Goal: Obtain resource: Obtain resource

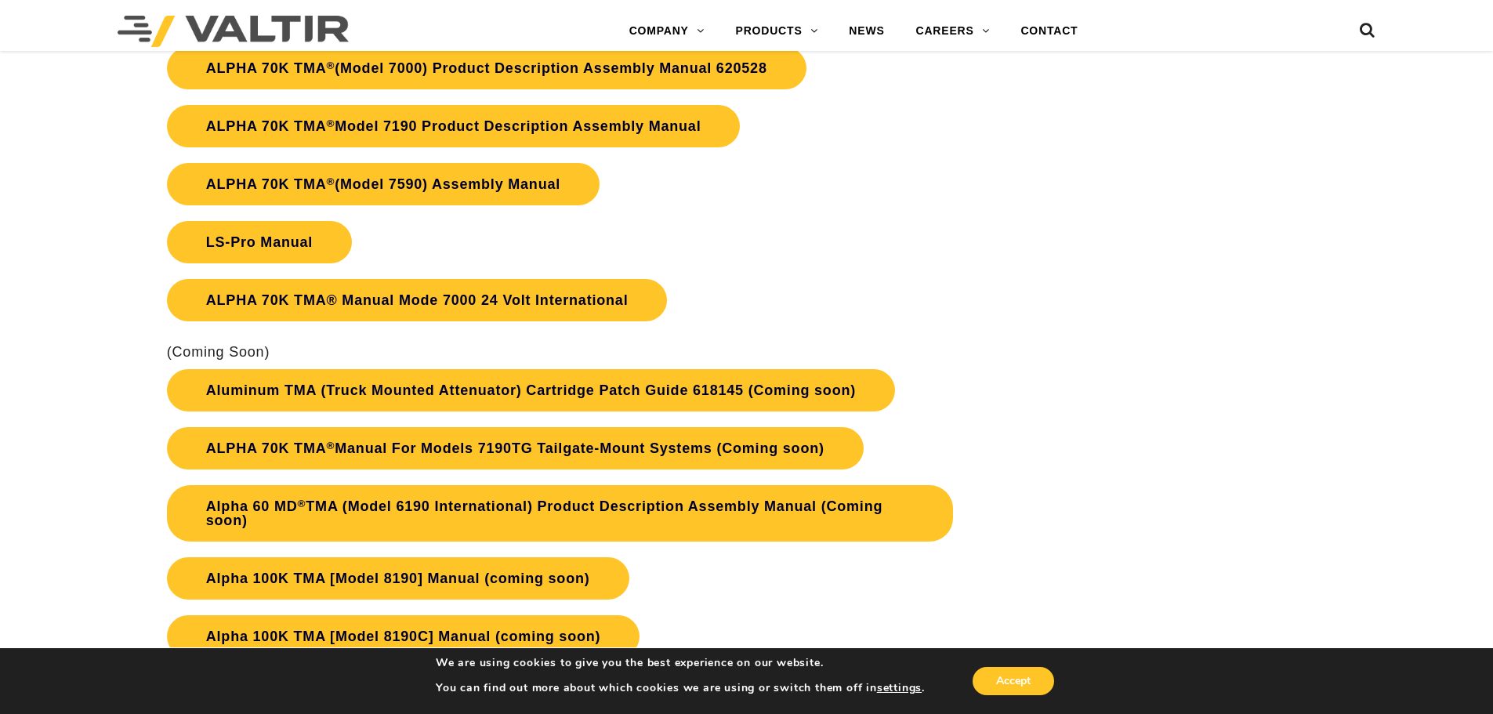
scroll to position [2116, 0]
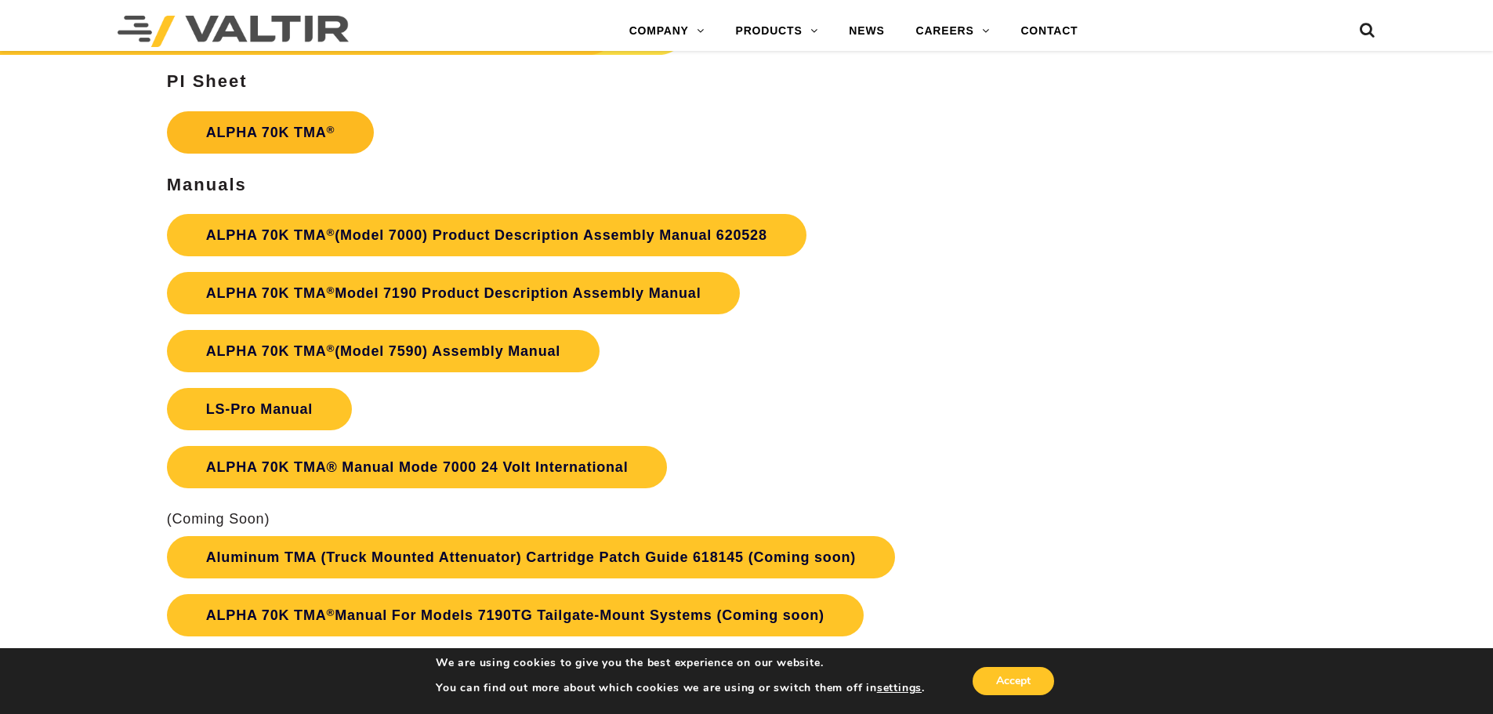
click at [332, 128] on sup "®" at bounding box center [330, 130] width 9 height 12
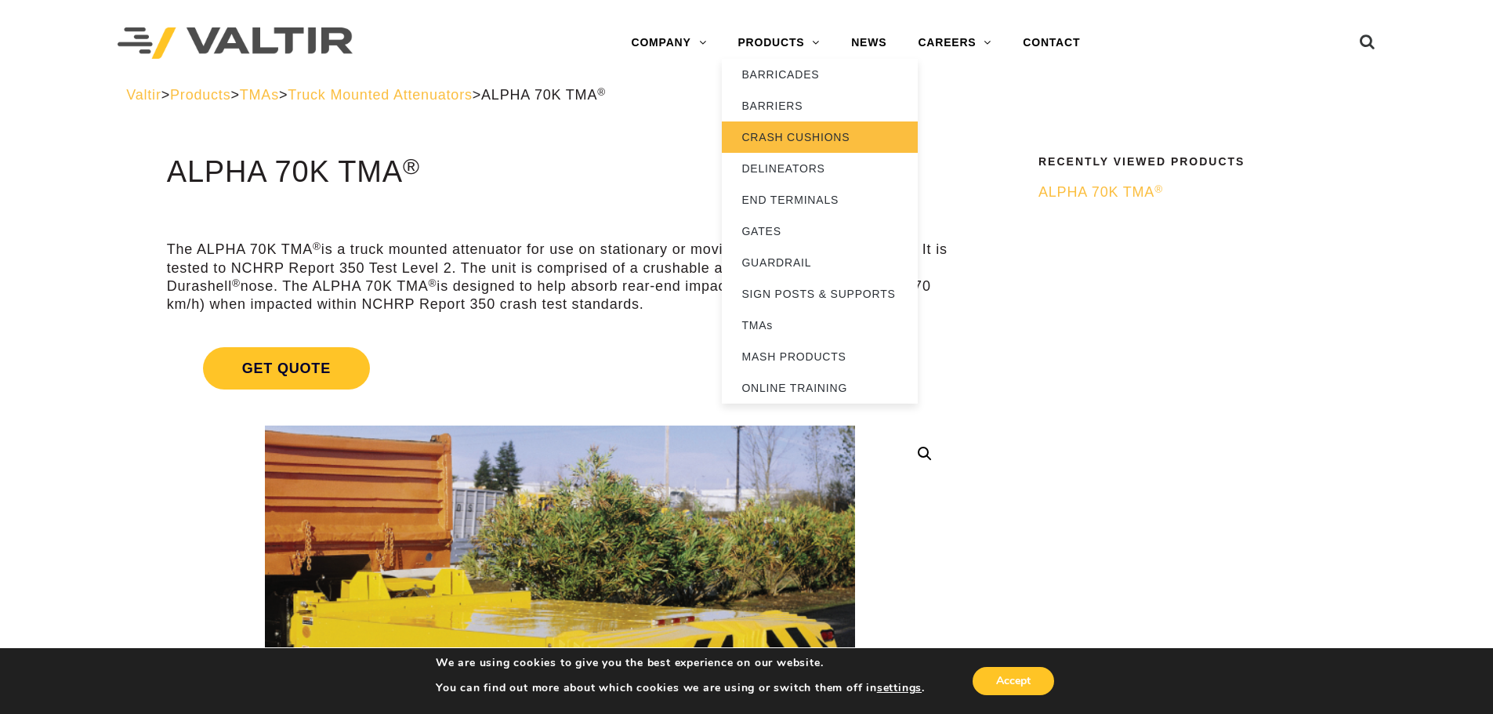
click at [786, 137] on link "CRASH CUSHIONS" at bounding box center [820, 136] width 196 height 31
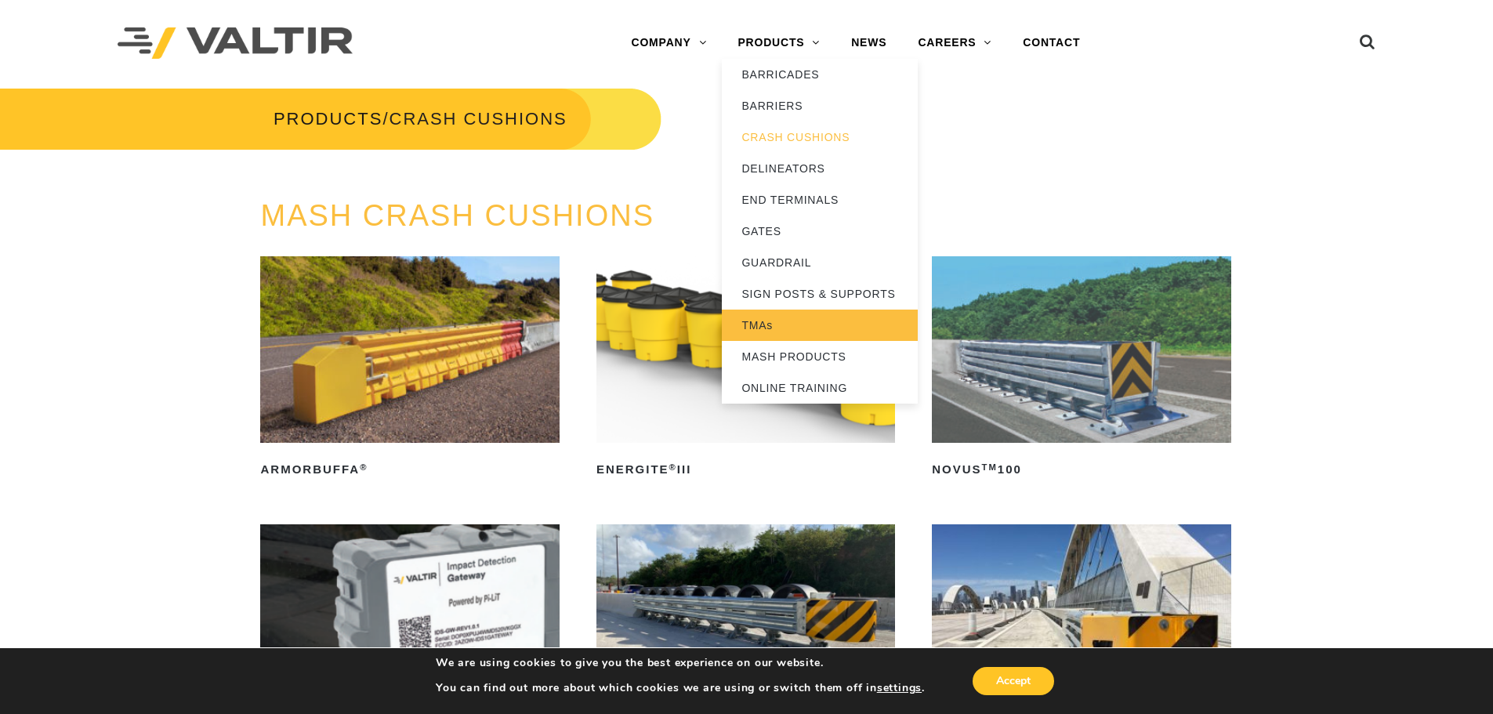
click at [784, 323] on link "TMAs" at bounding box center [820, 325] width 196 height 31
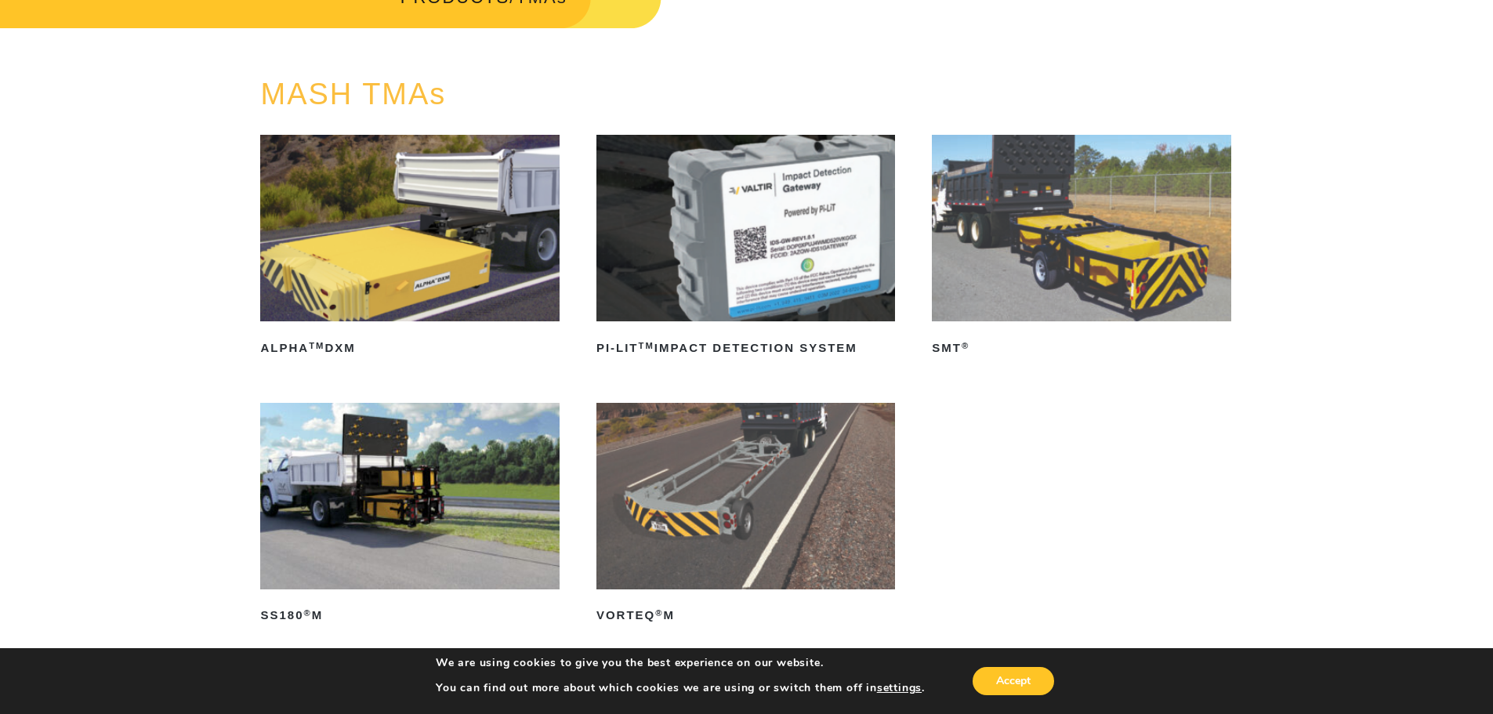
scroll to position [157, 0]
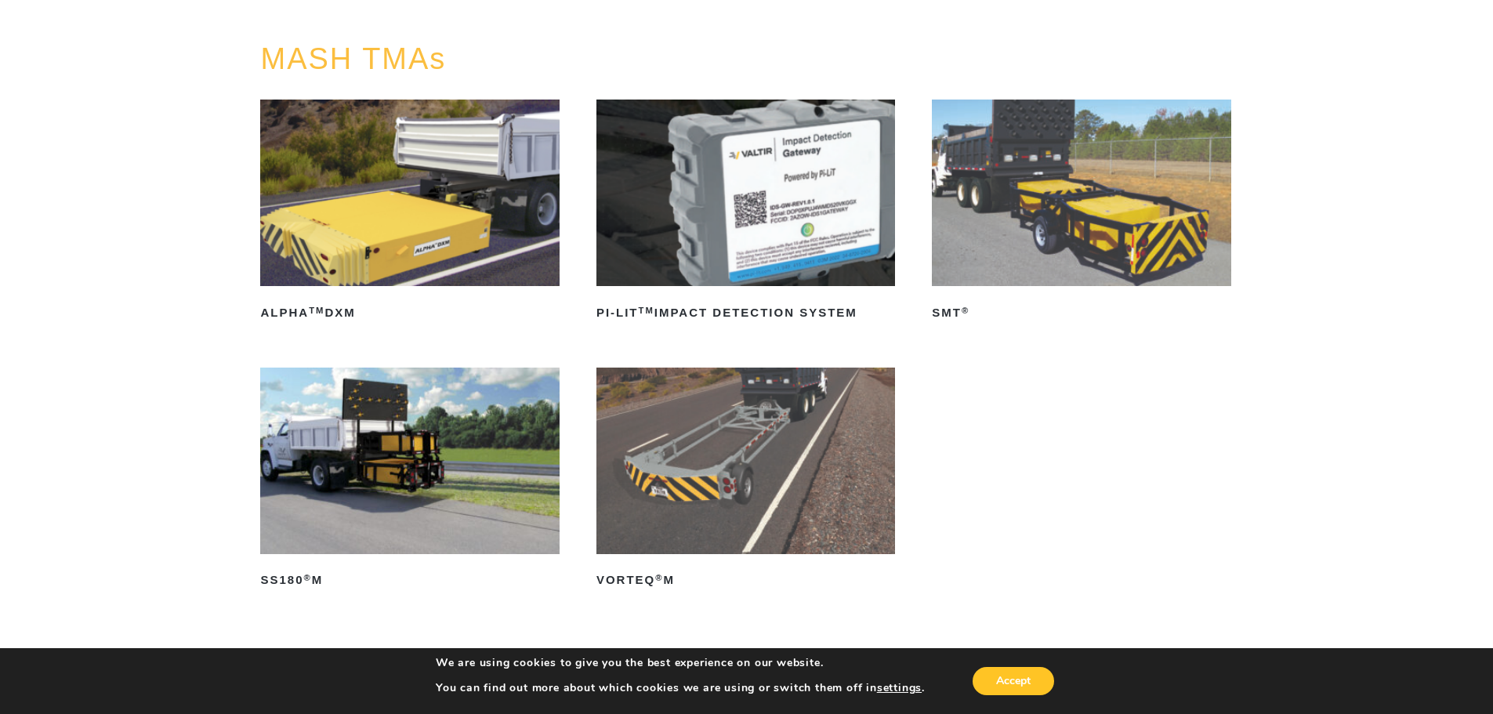
click at [433, 216] on img at bounding box center [409, 193] width 299 height 187
click at [335, 478] on img at bounding box center [409, 461] width 299 height 187
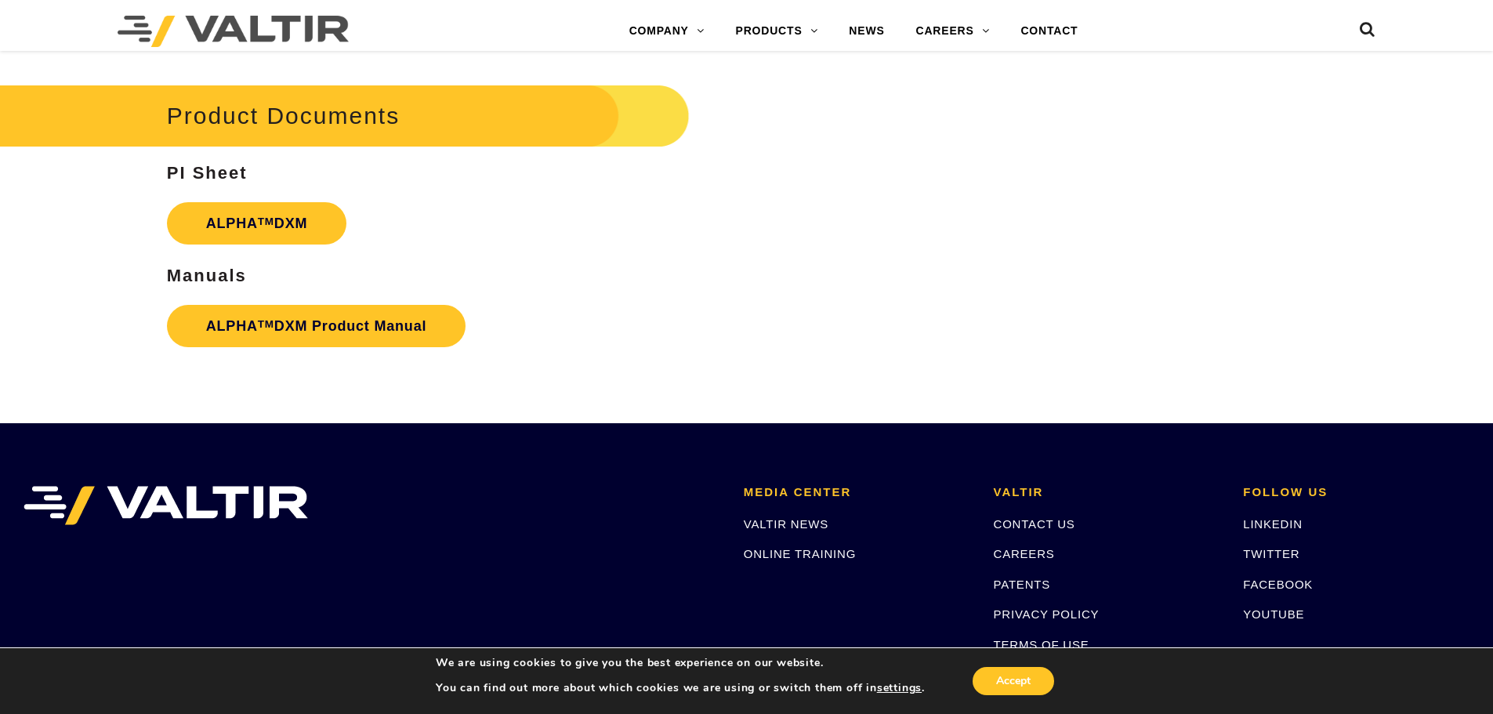
scroll to position [2116, 0]
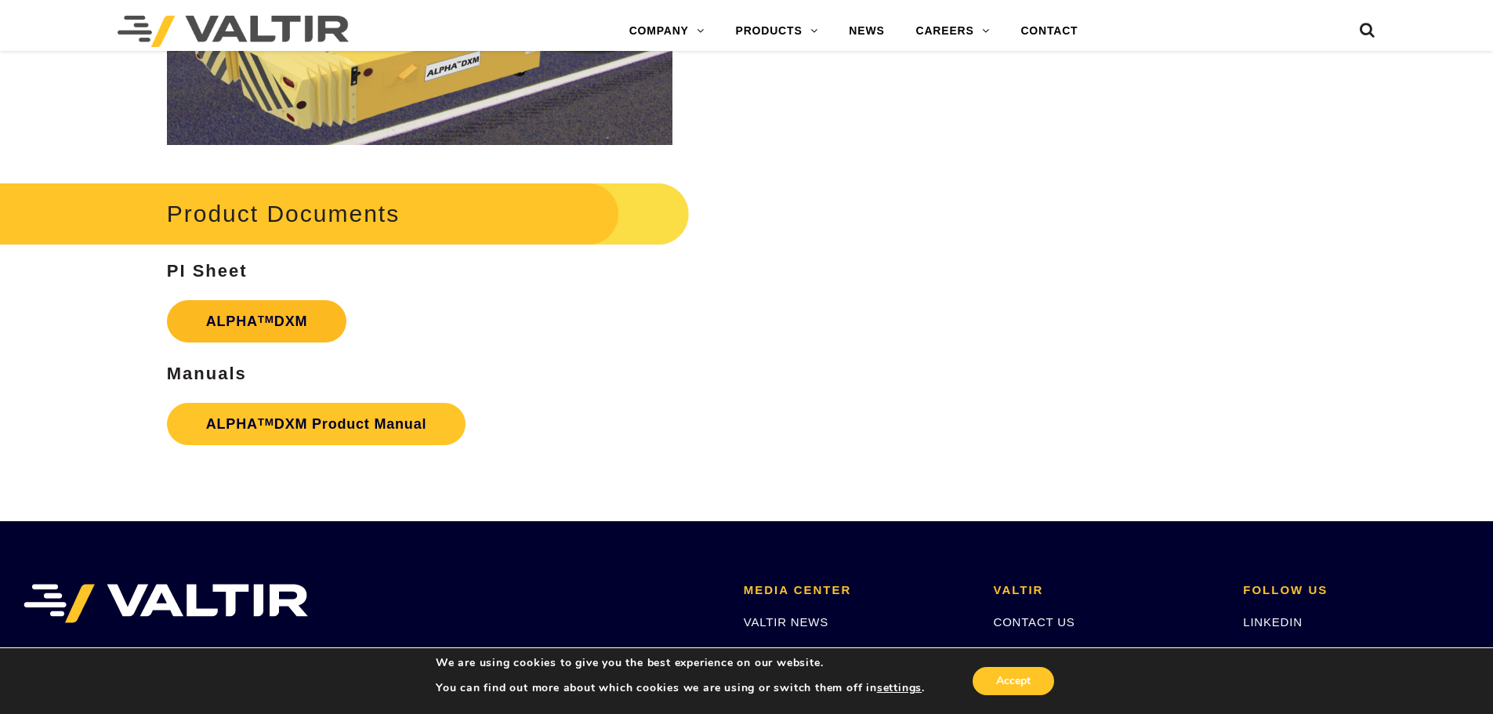
click at [288, 324] on link "ALPHA TM DXM" at bounding box center [257, 321] width 180 height 42
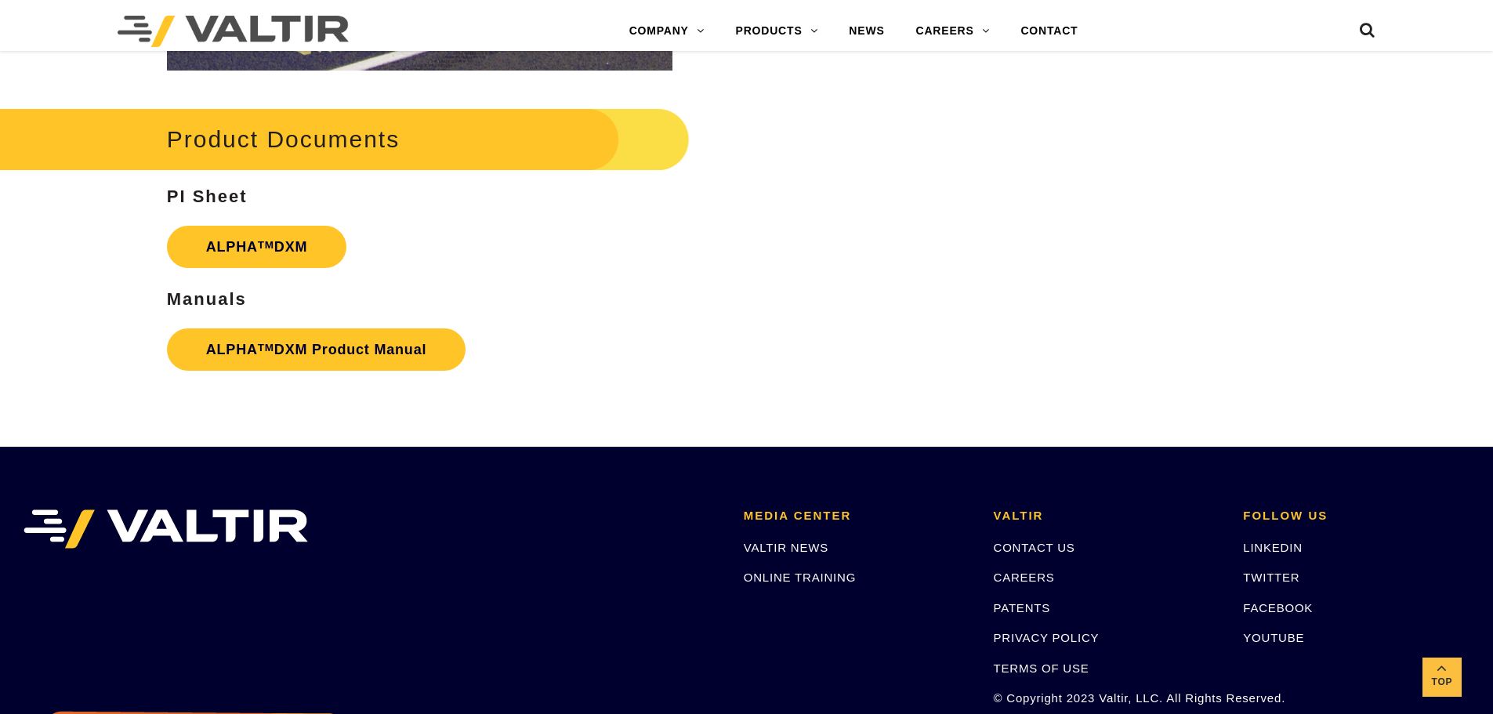
scroll to position [2194, 0]
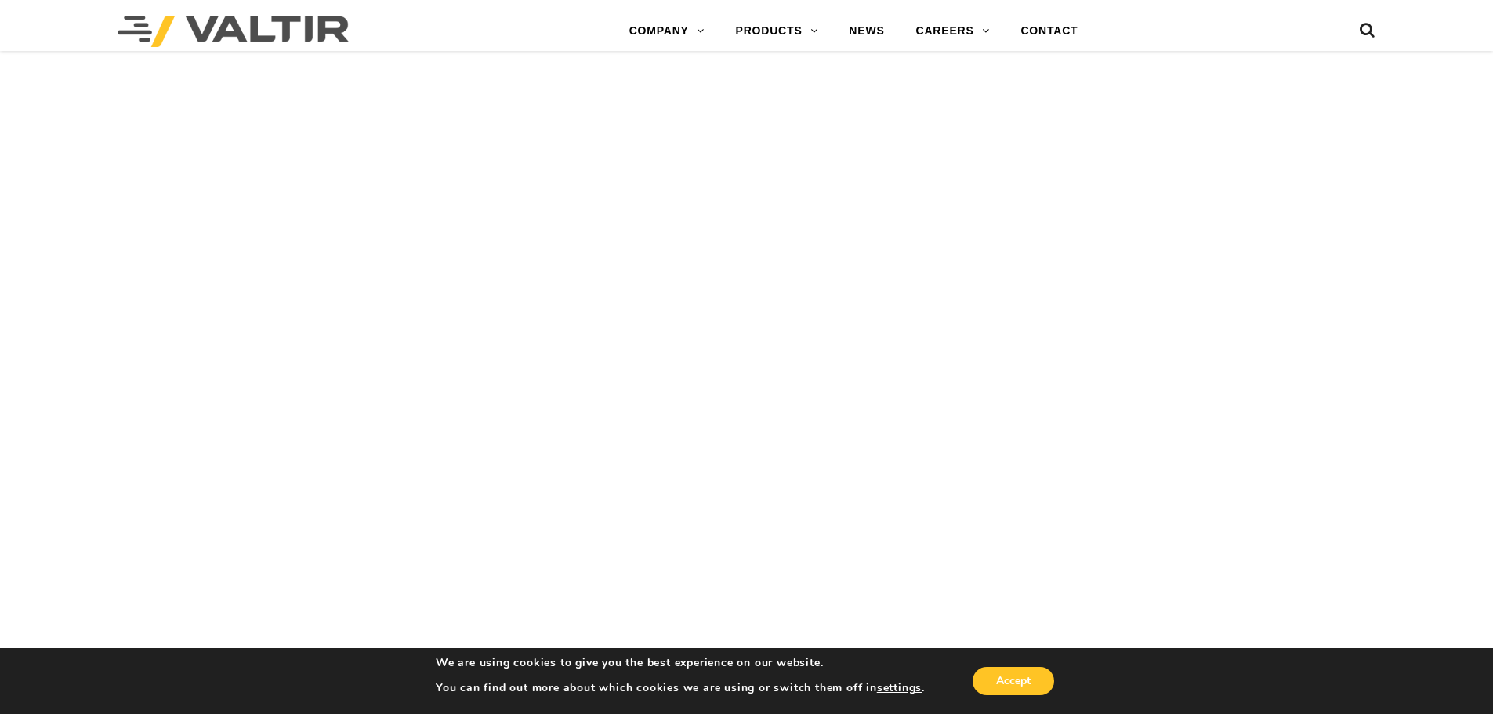
scroll to position [4075, 0]
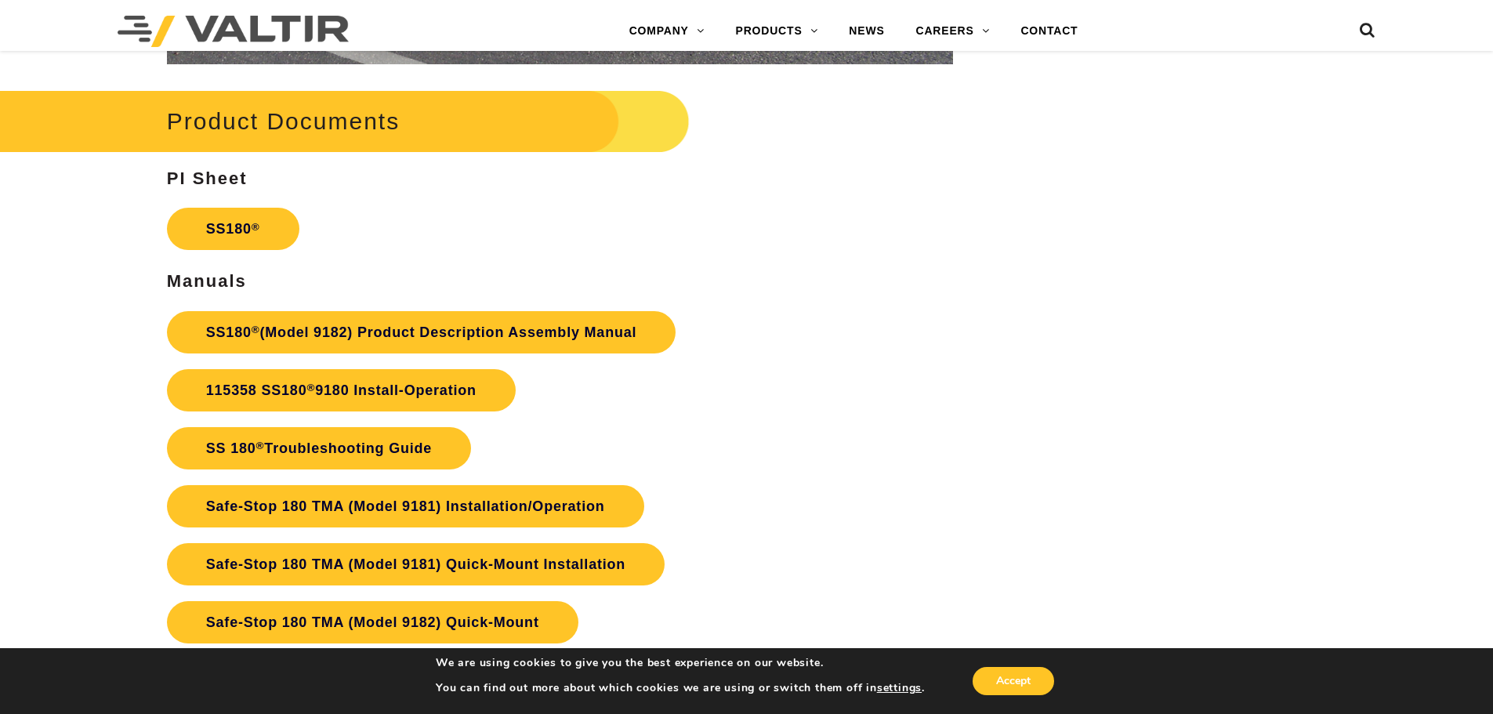
scroll to position [3056, 0]
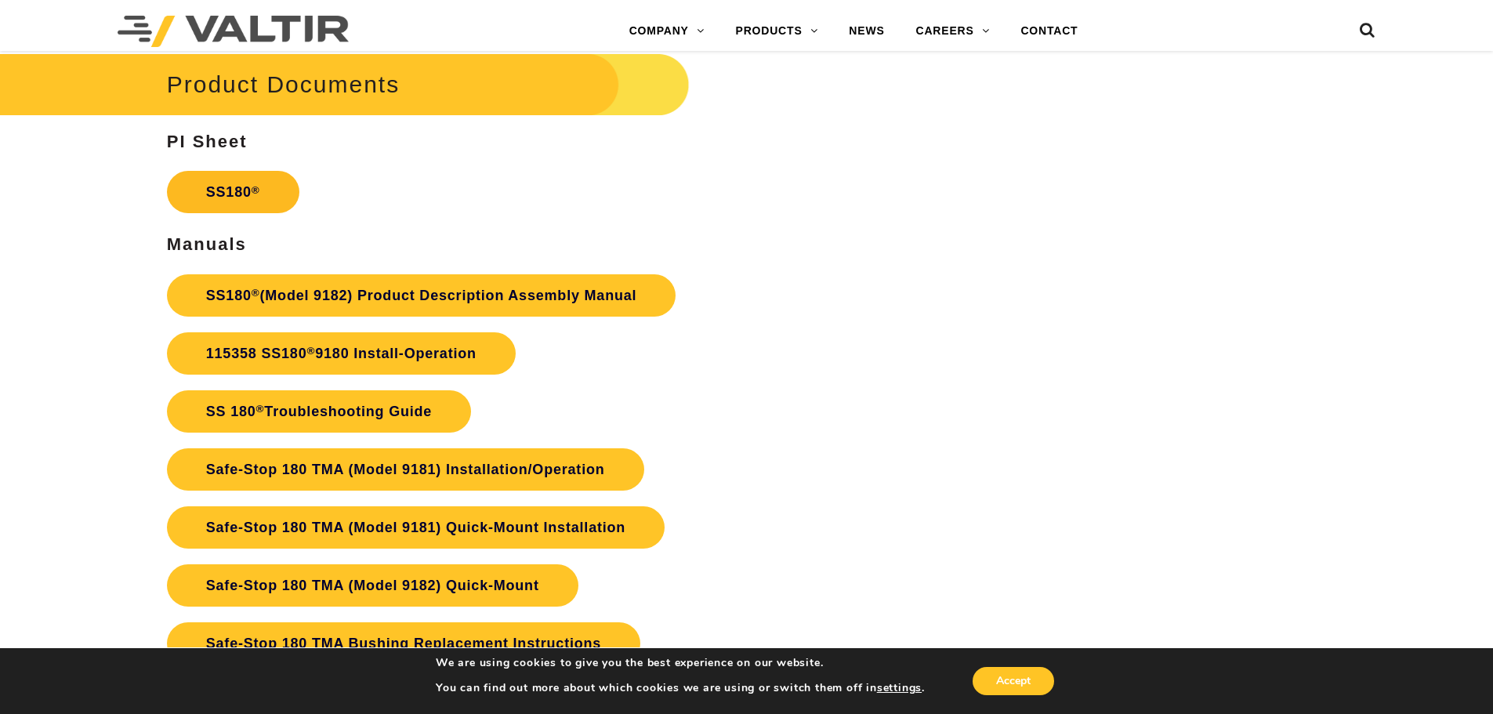
click at [234, 191] on link "SS180 ®" at bounding box center [233, 192] width 132 height 42
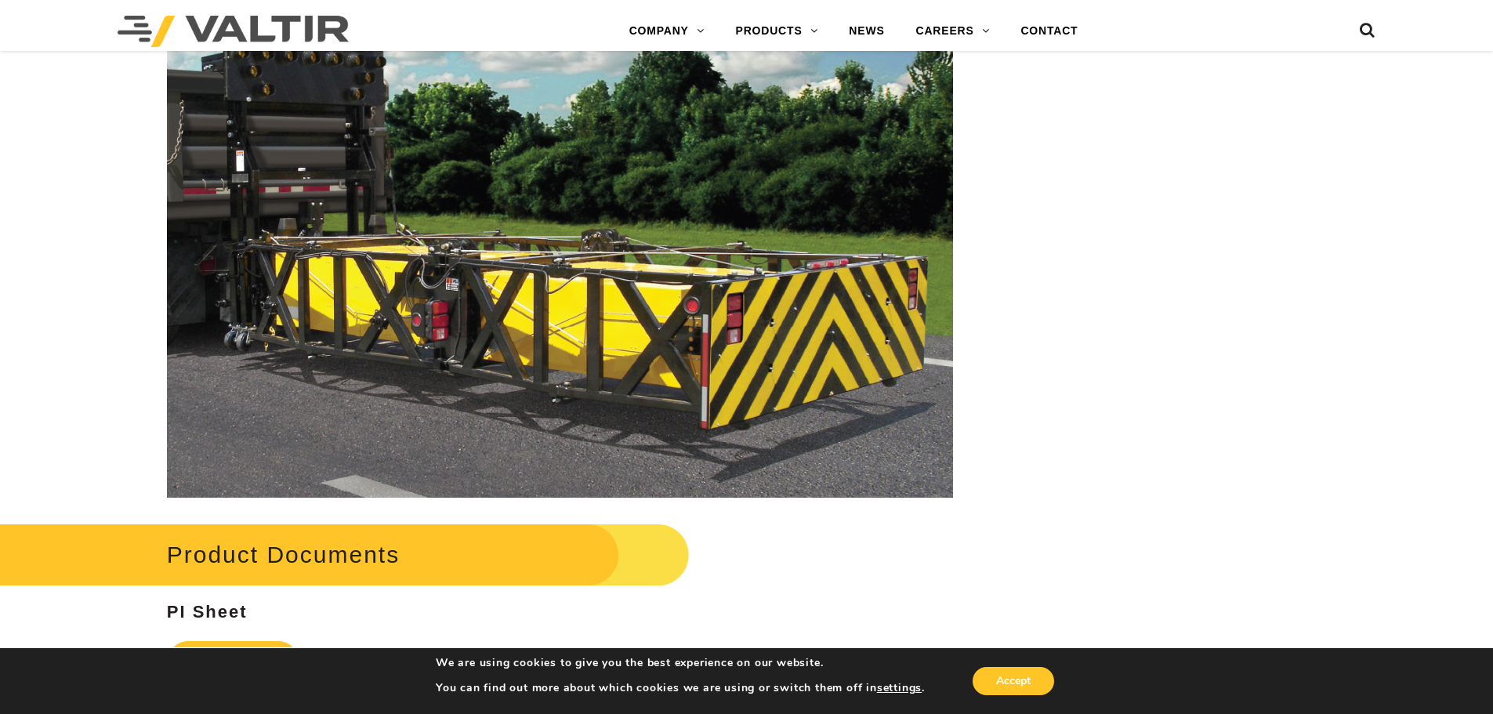
scroll to position [3056, 0]
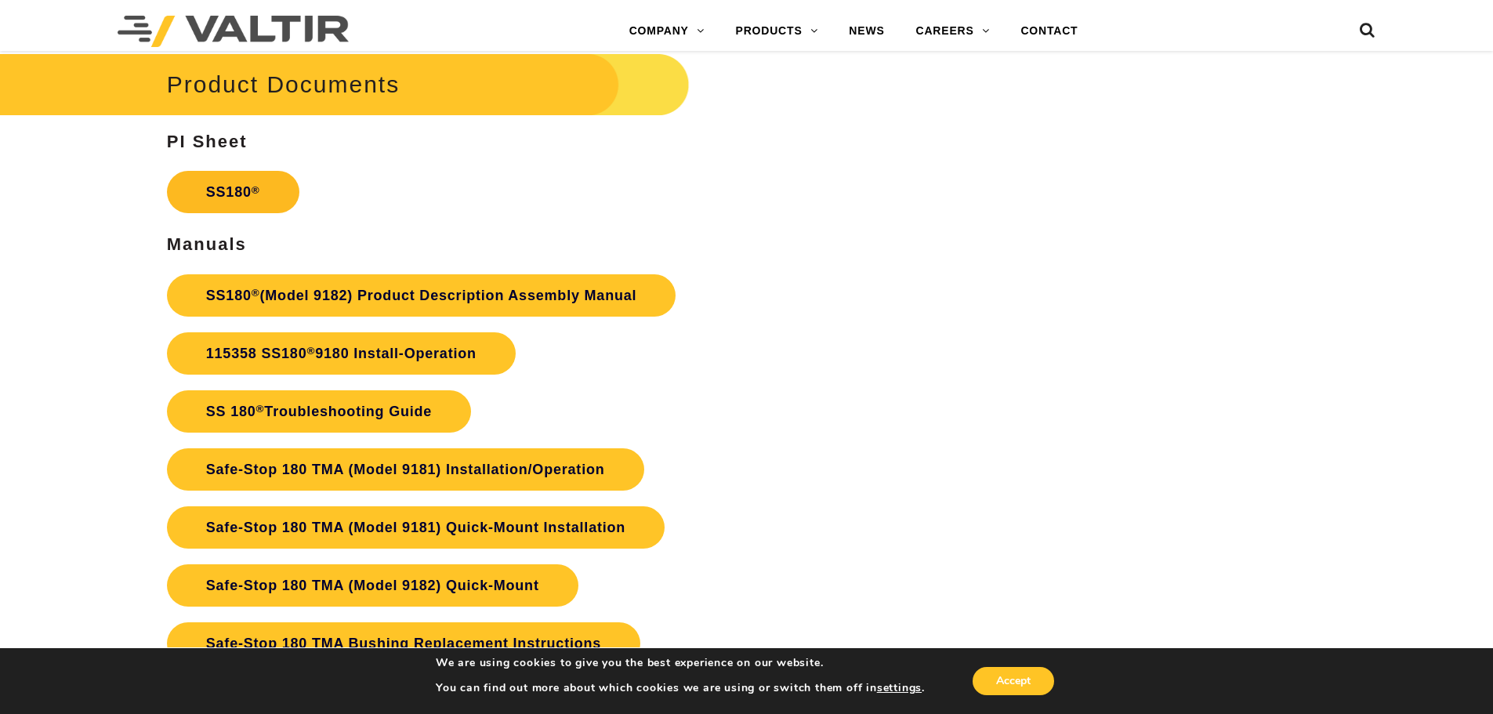
click at [205, 182] on link "SS180 ®" at bounding box center [233, 192] width 132 height 42
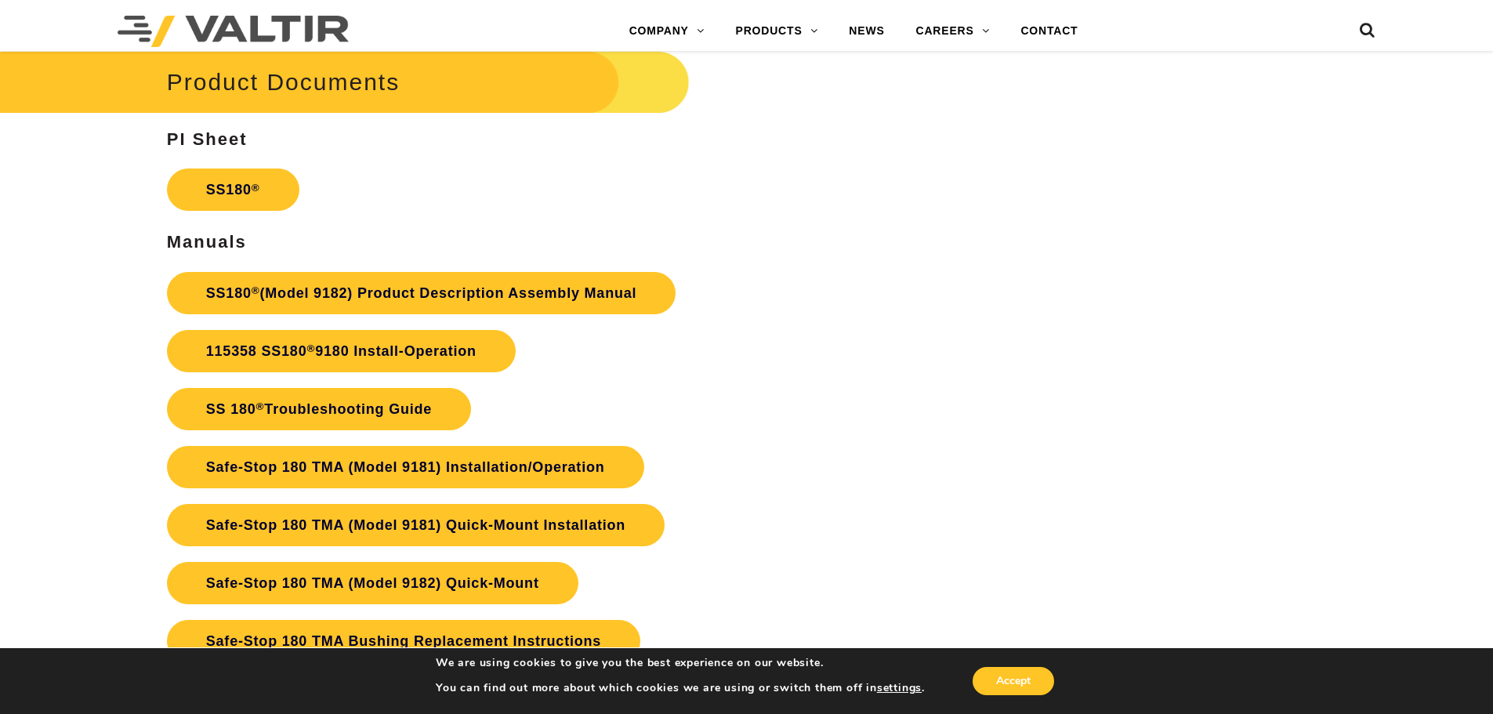
scroll to position [3056, 0]
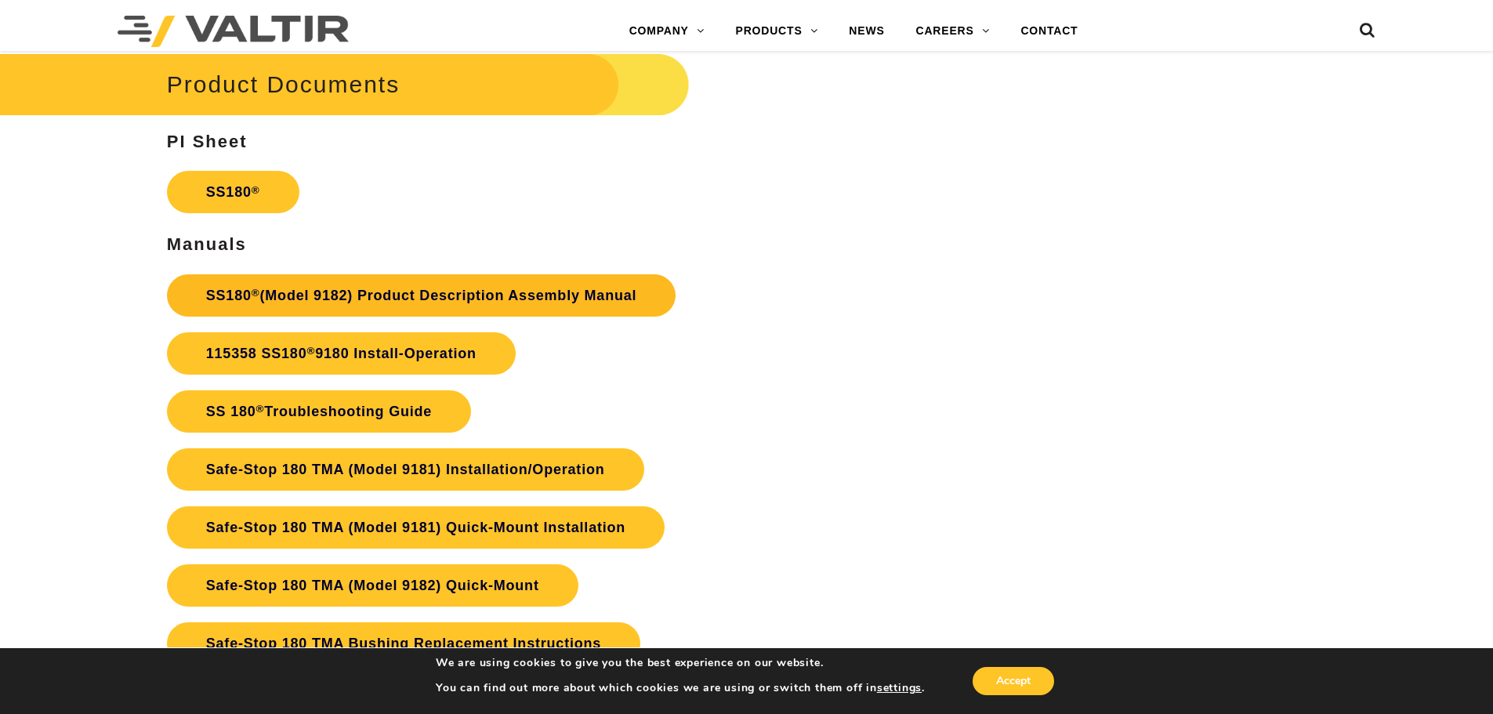
click at [496, 296] on link "SS180 ® (Model 9182) Product Description Assembly Manual" at bounding box center [421, 295] width 509 height 42
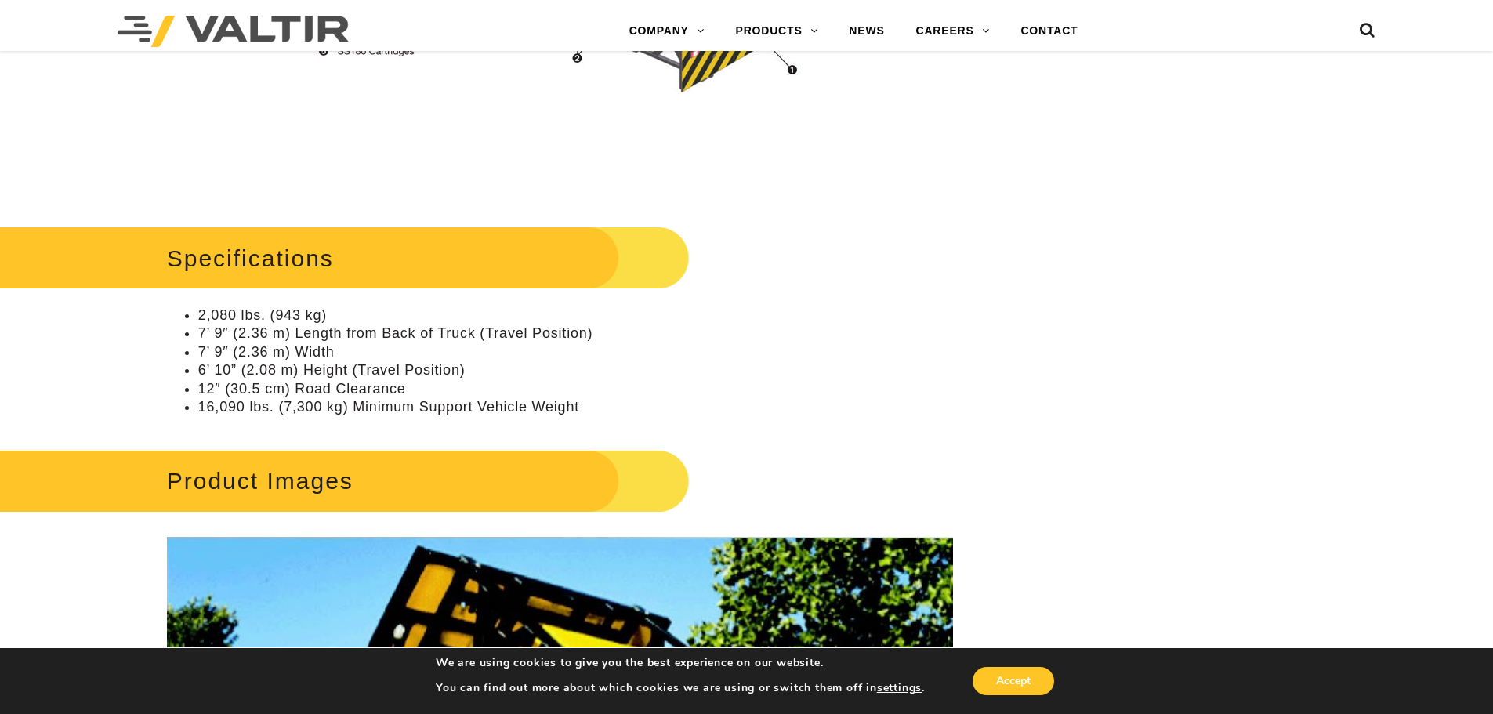
scroll to position [1411, 0]
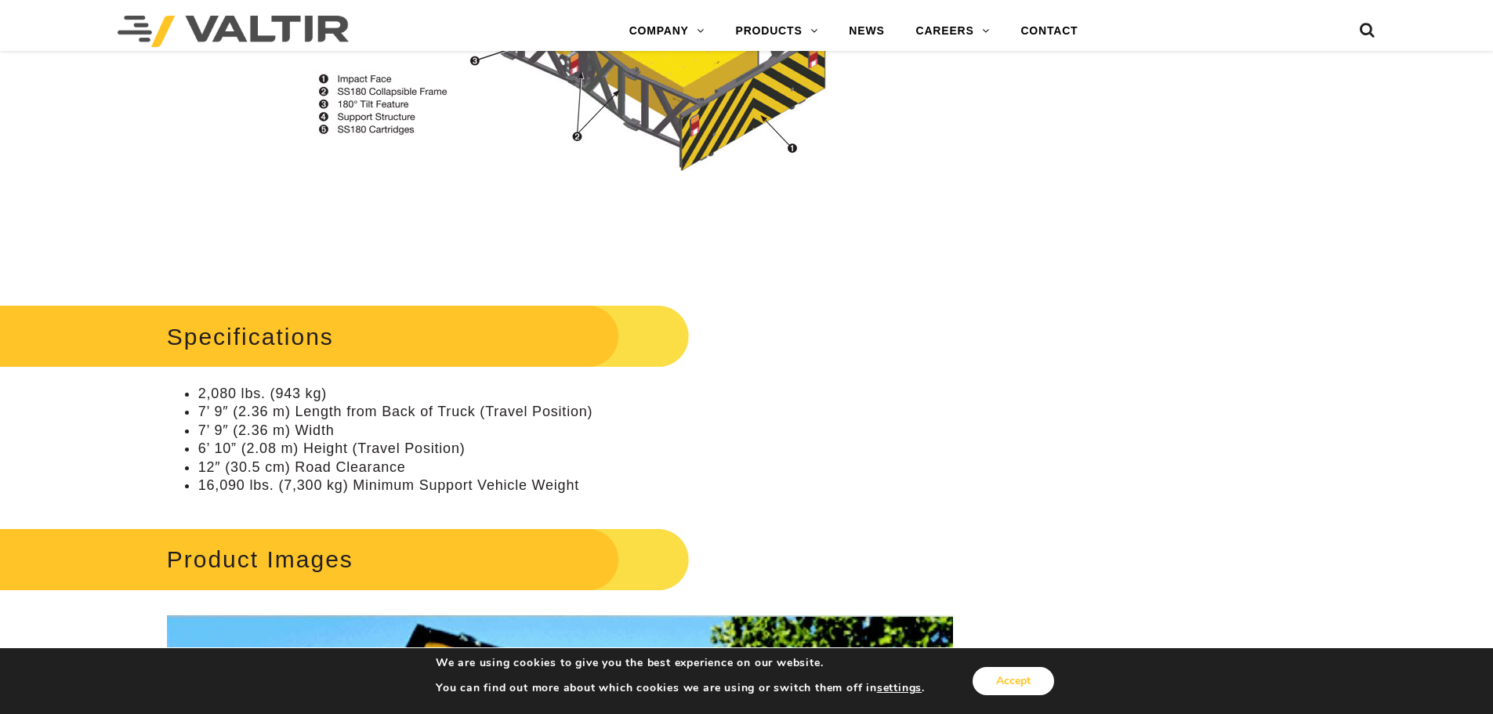
click at [1027, 682] on button "Accept" at bounding box center [1014, 681] width 82 height 28
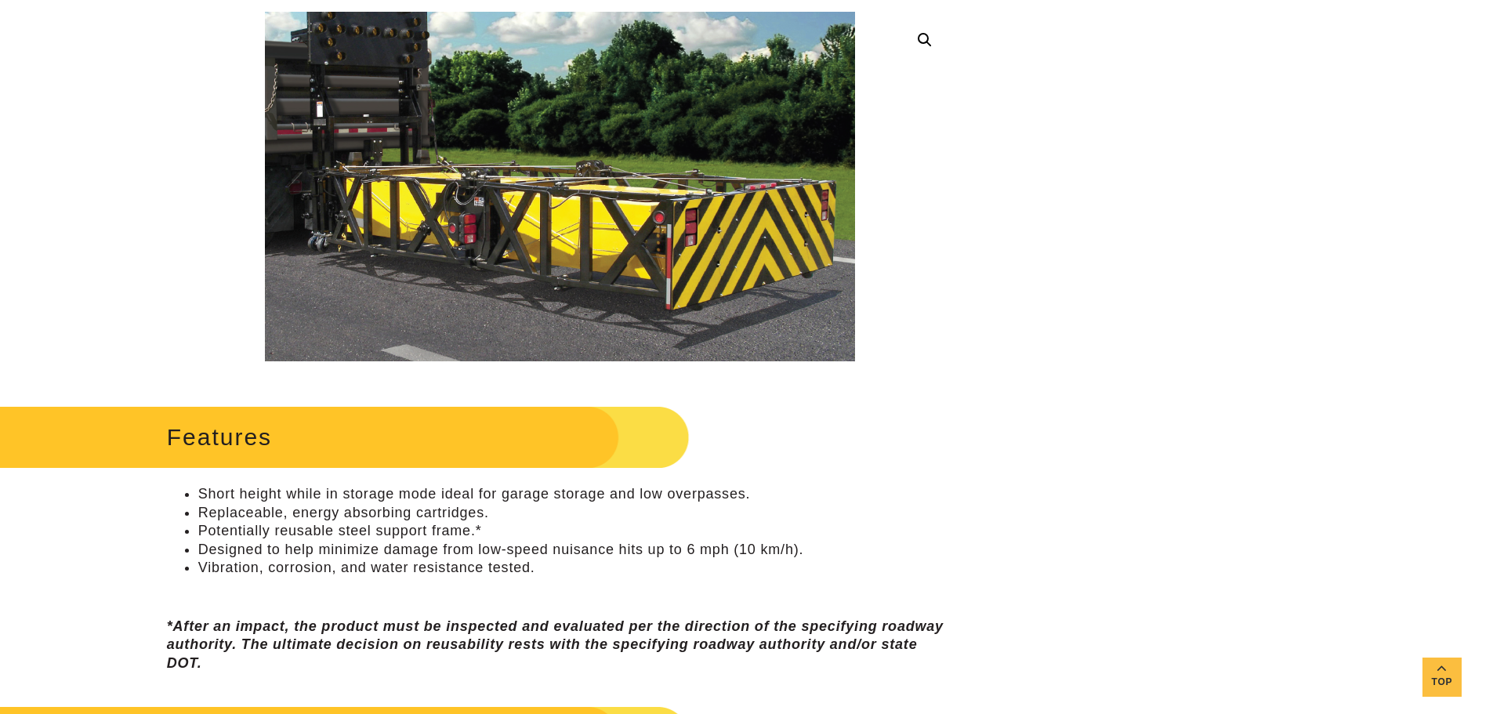
scroll to position [0, 0]
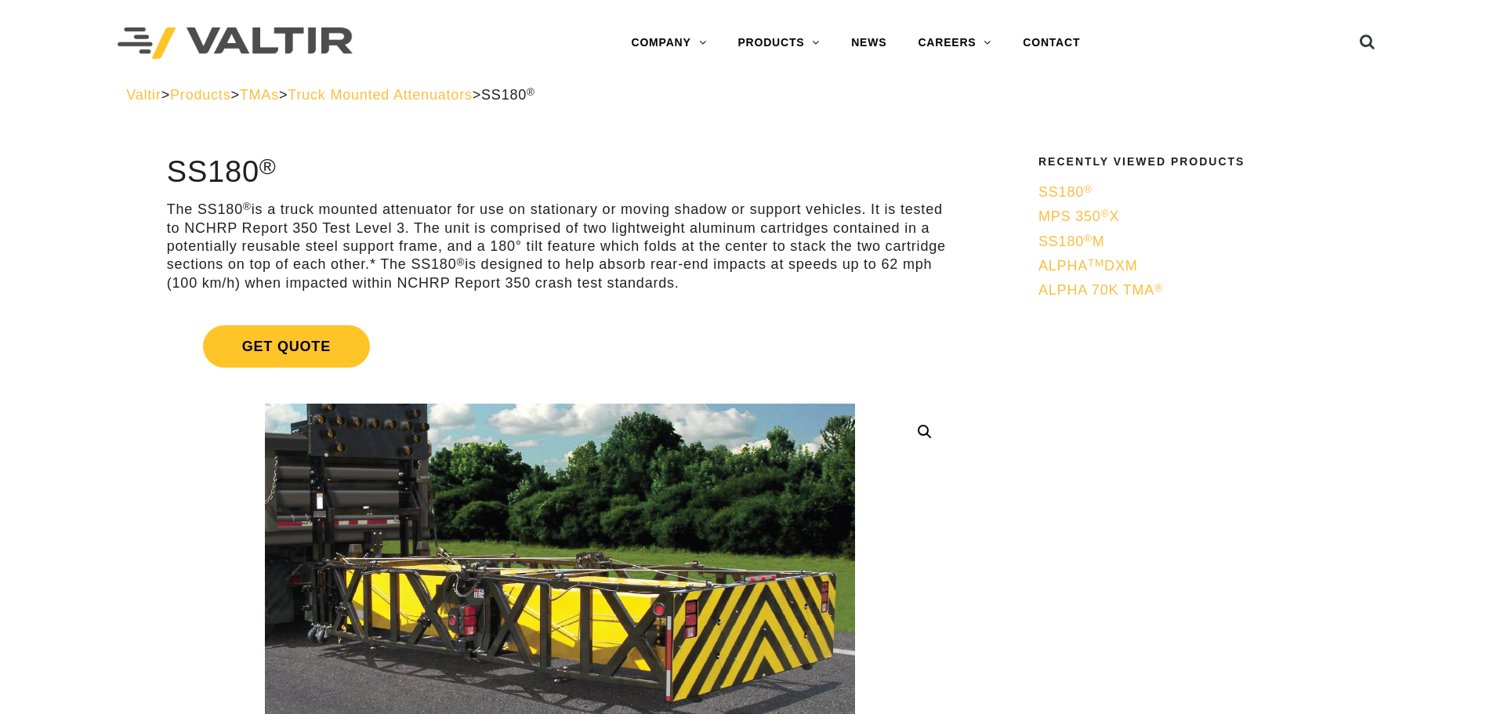
click at [476, 315] on link "Get Quote" at bounding box center [560, 346] width 786 height 80
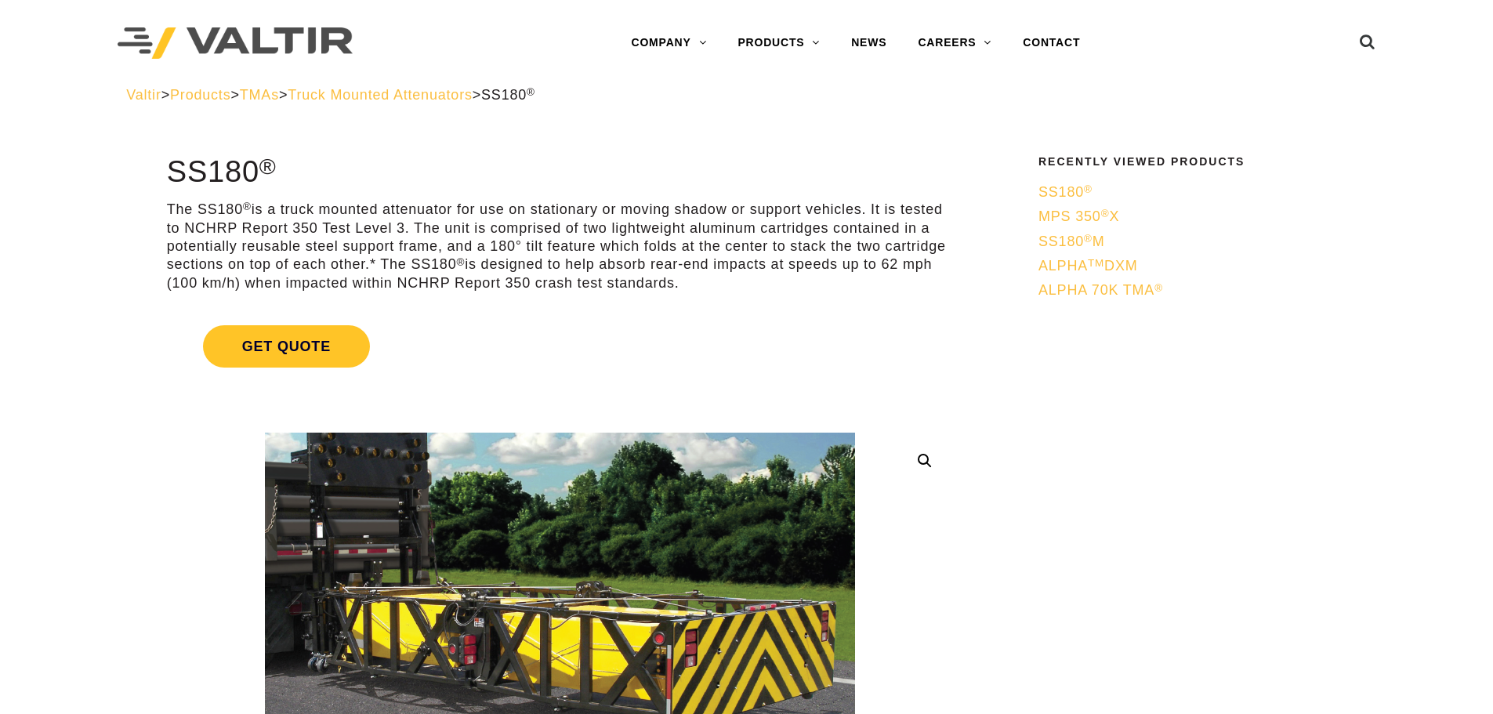
click at [1077, 192] on span "SS180 ®" at bounding box center [1065, 192] width 54 height 16
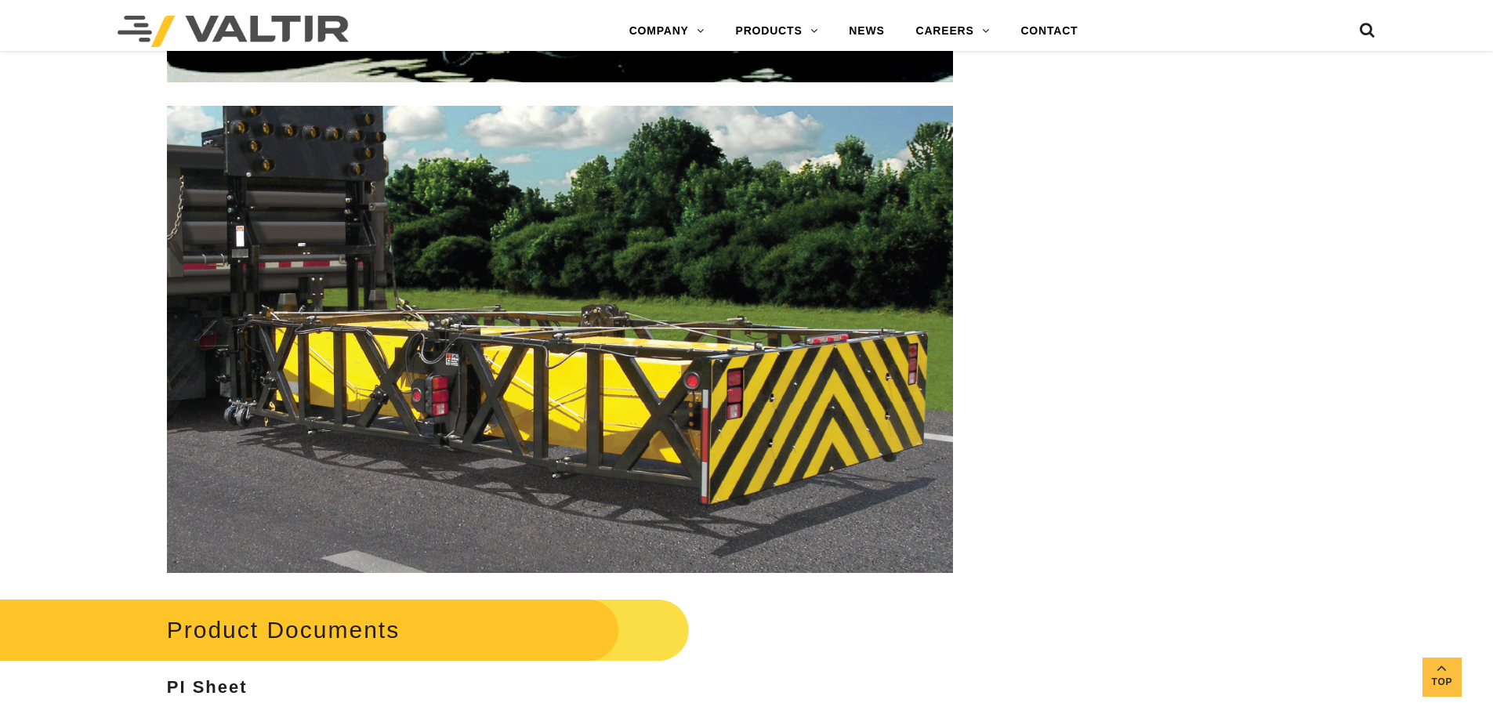
scroll to position [2821, 0]
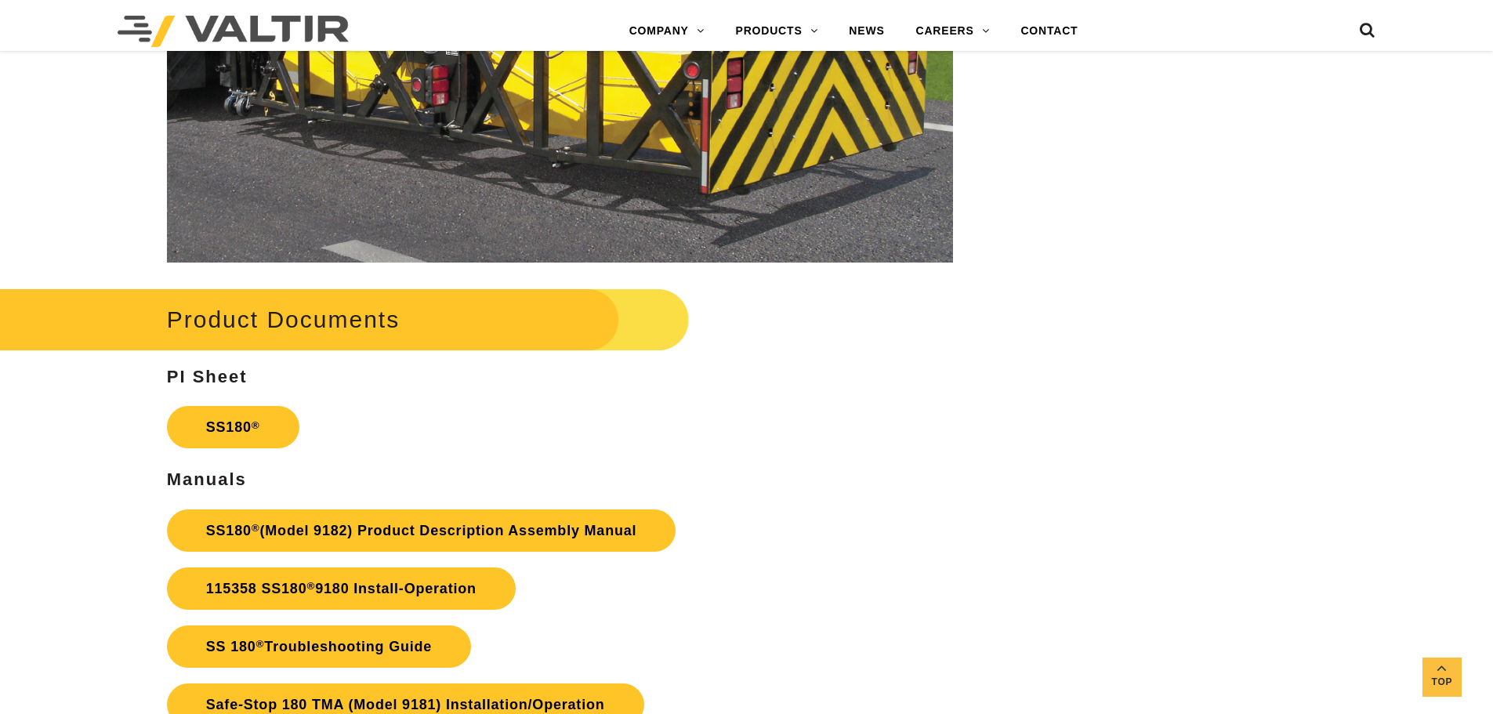
click at [314, 313] on h2 "Product Documents" at bounding box center [316, 319] width 747 height 73
click at [233, 533] on link "SS180 ® (Model 9182) Product Description Assembly Manual" at bounding box center [421, 530] width 509 height 42
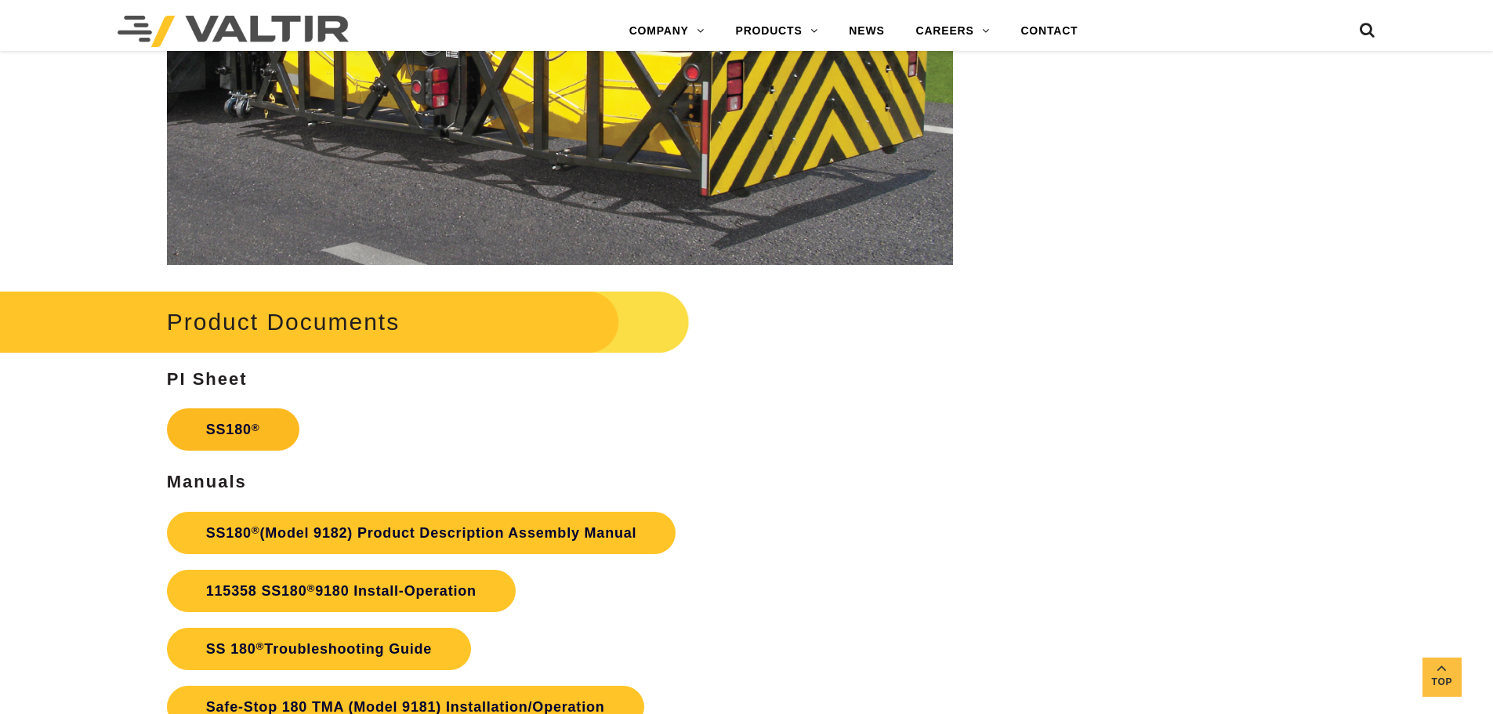
scroll to position [2821, 0]
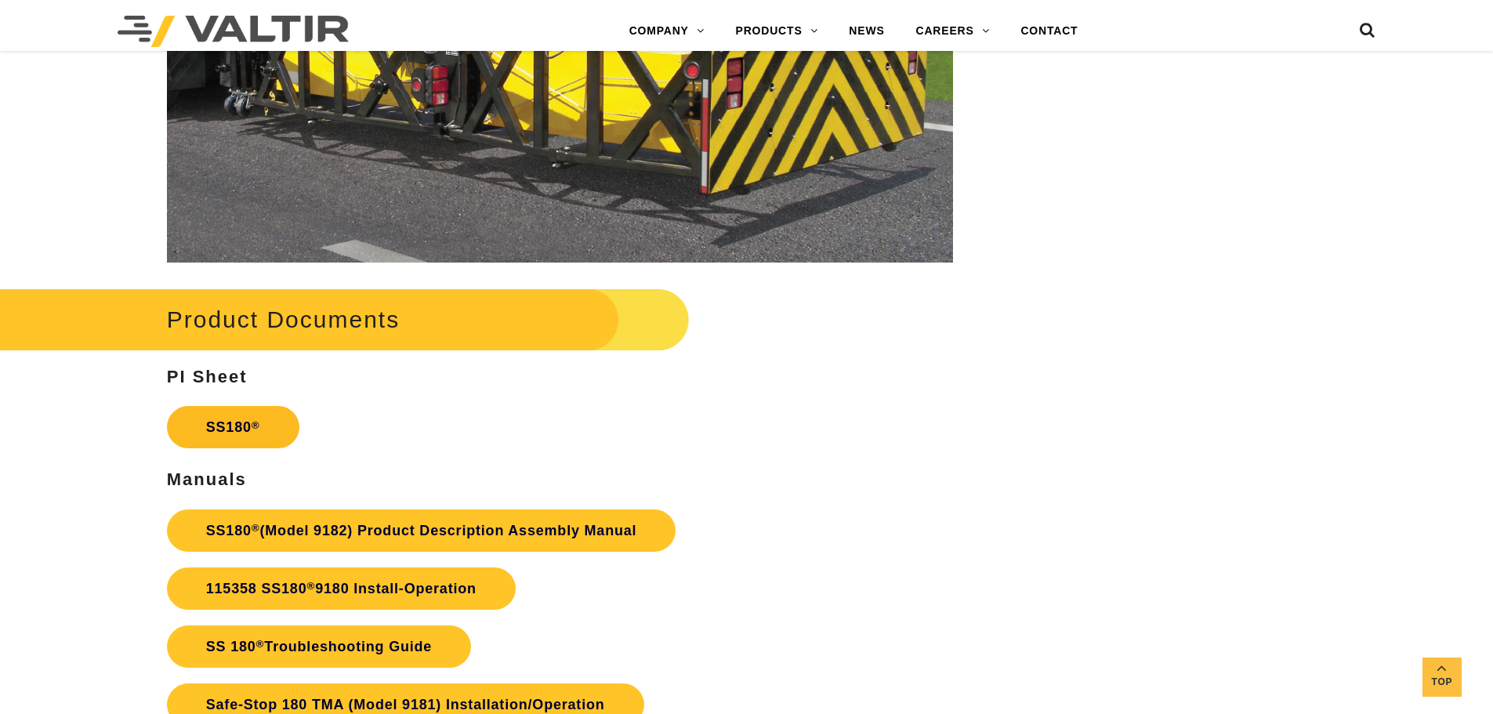
drag, startPoint x: 217, startPoint y: 431, endPoint x: 251, endPoint y: 441, distance: 35.2
click at [251, 441] on link "SS180 ®" at bounding box center [233, 427] width 132 height 42
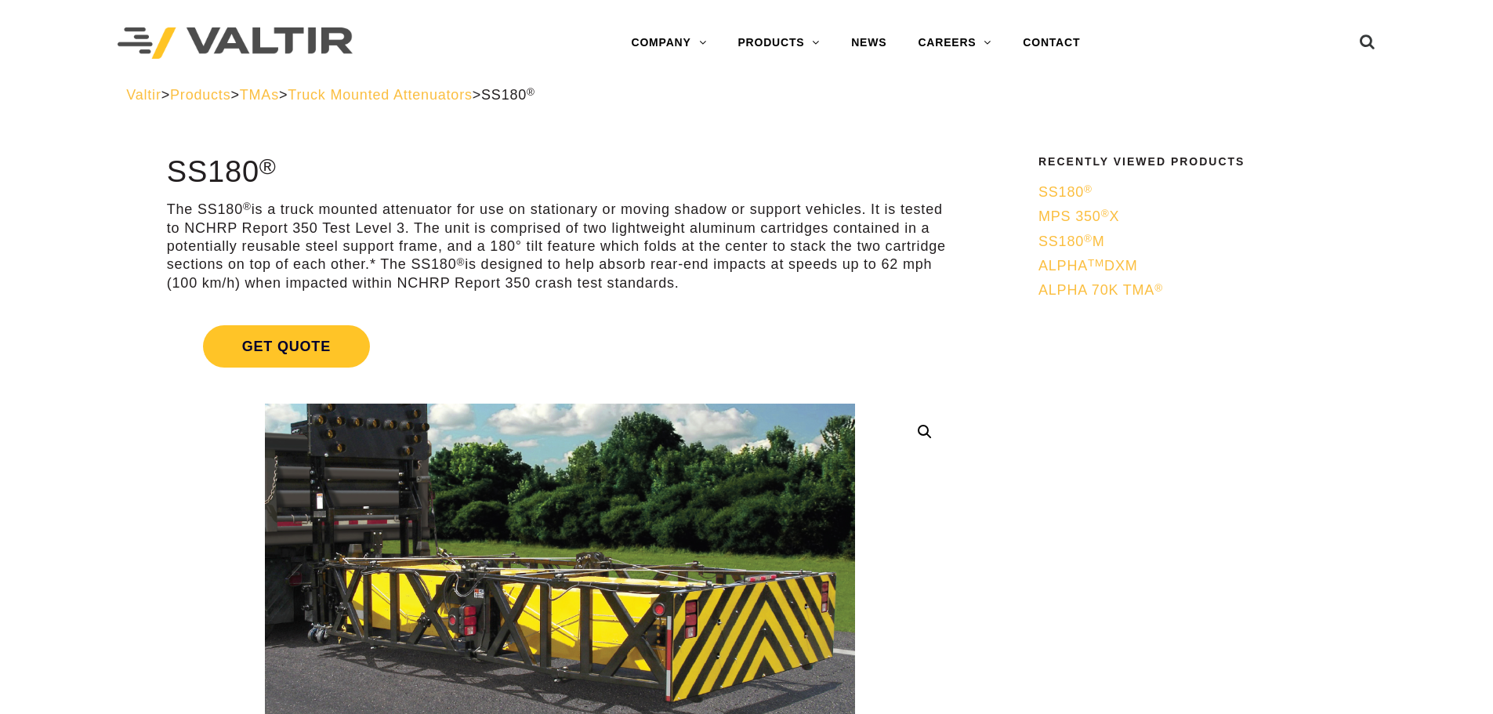
click at [1100, 263] on sup "TM" at bounding box center [1096, 263] width 16 height 12
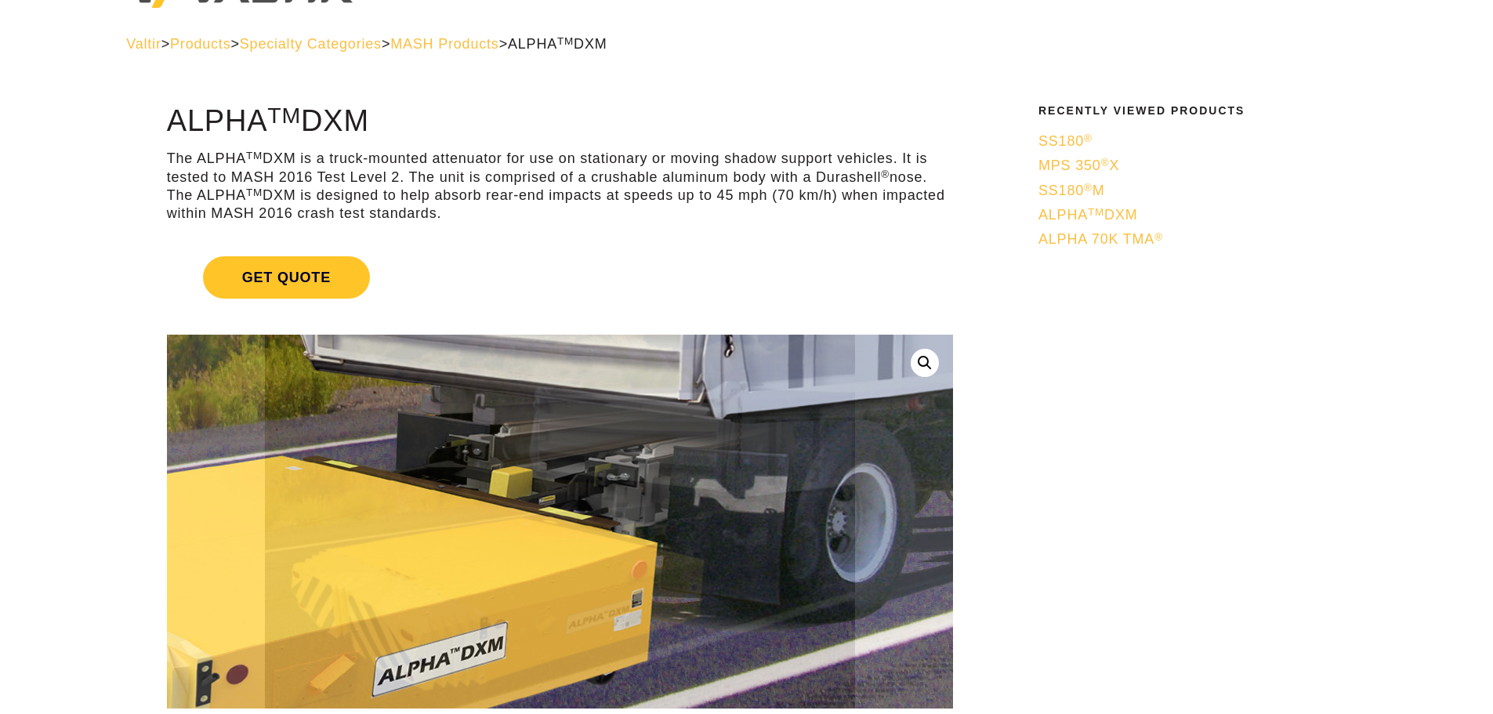
scroll to position [78, 0]
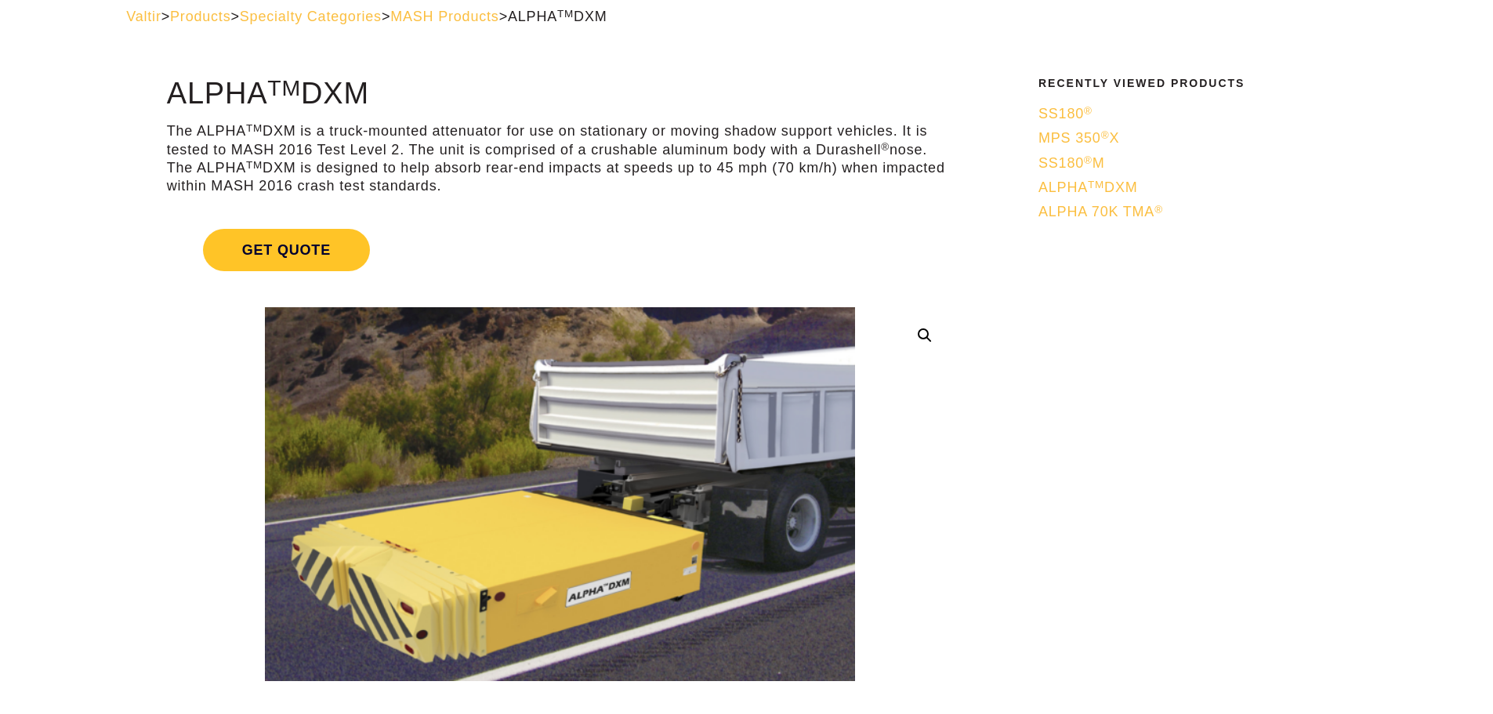
click at [1131, 206] on span "ALPHA 70K TMA ®" at bounding box center [1100, 212] width 125 height 16
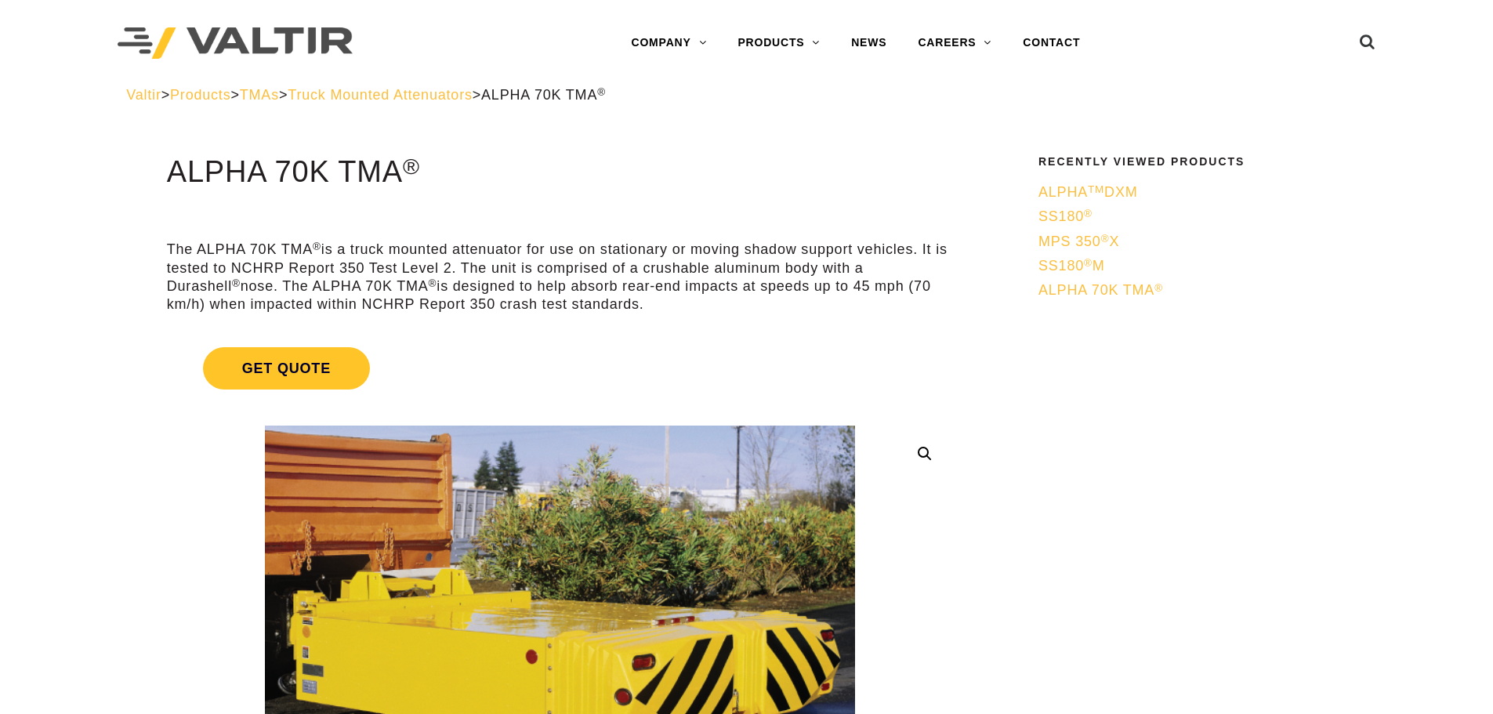
click at [1084, 235] on span "MPS 350 ® X" at bounding box center [1078, 242] width 81 height 16
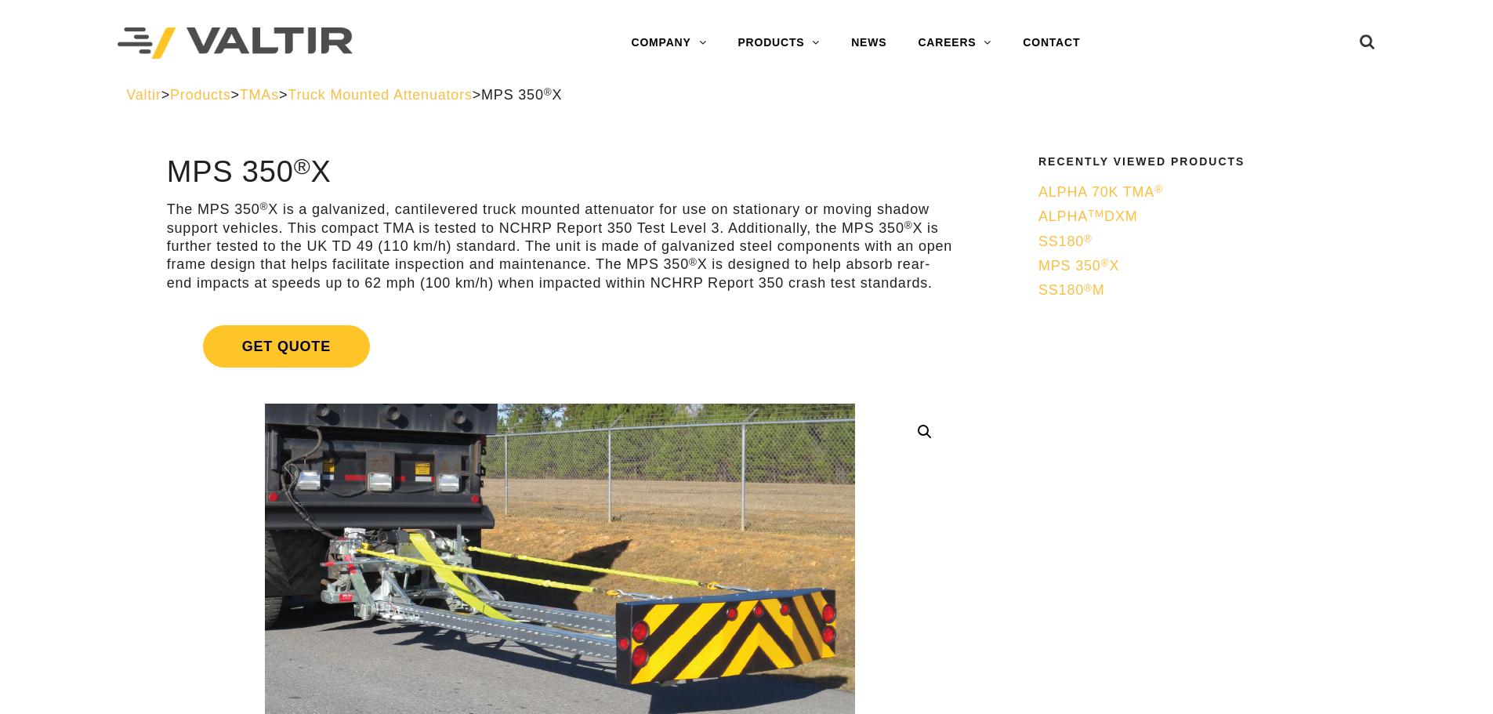
click at [1101, 292] on span "SS180 ® M" at bounding box center [1071, 290] width 67 height 16
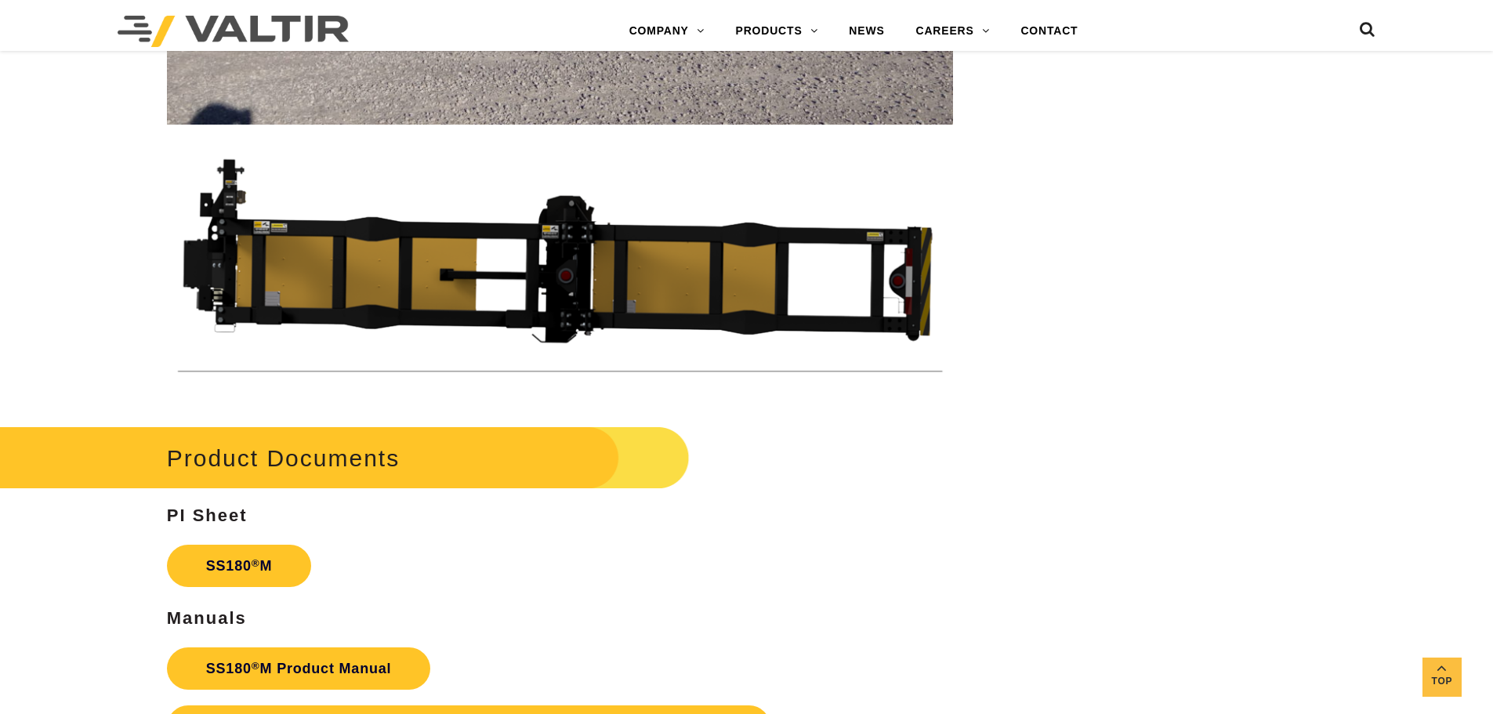
scroll to position [5486, 0]
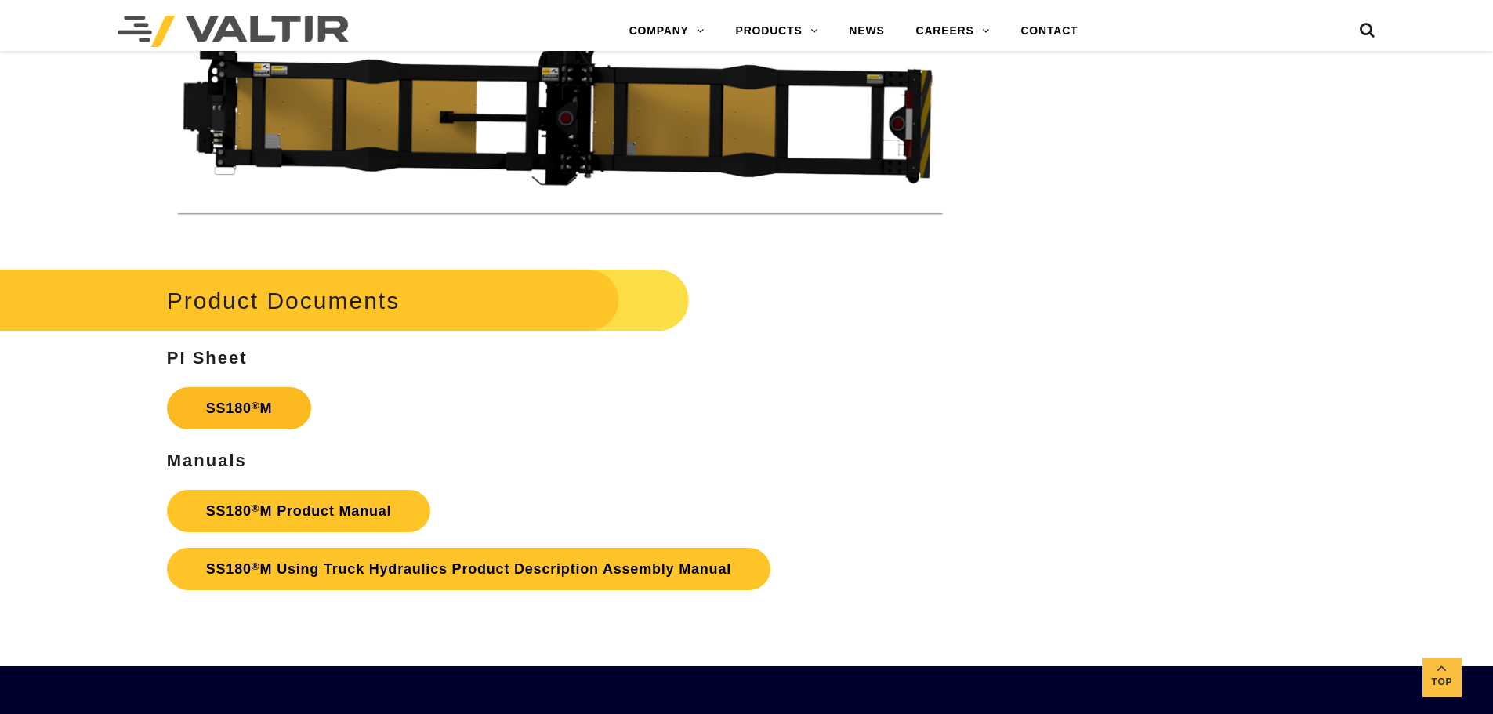
click at [266, 408] on link "SS180 ® M" at bounding box center [239, 408] width 145 height 42
